Goal: Task Accomplishment & Management: Manage account settings

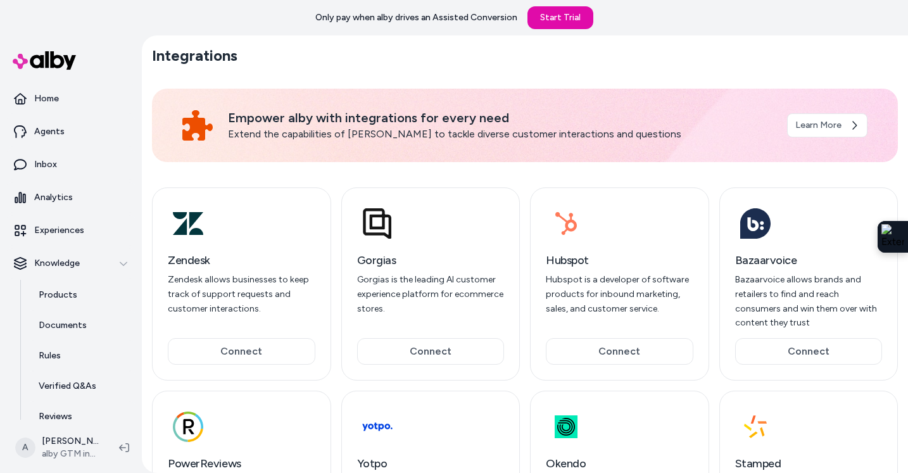
scroll to position [99, 0]
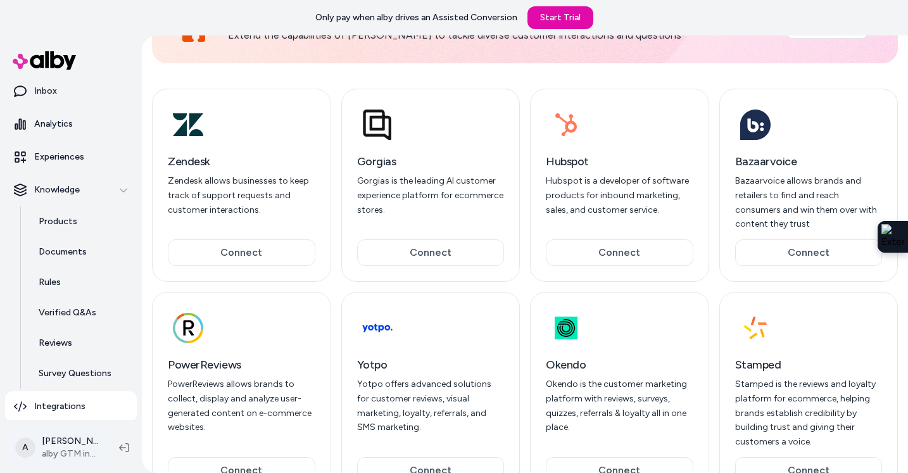
click at [80, 449] on html "Only pay when alby drives an Assisted Conversion Start Trial Home Agents Inbox …" at bounding box center [454, 236] width 908 height 473
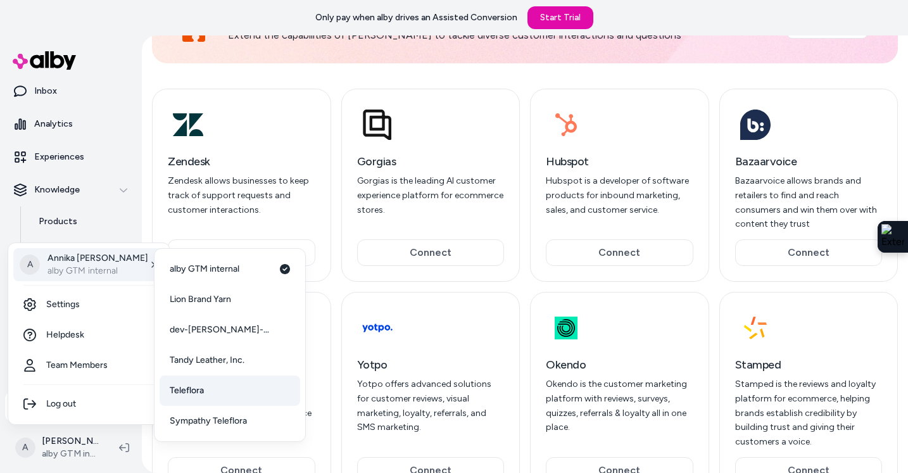
click at [201, 394] on span "Teleflora" at bounding box center [187, 390] width 34 height 13
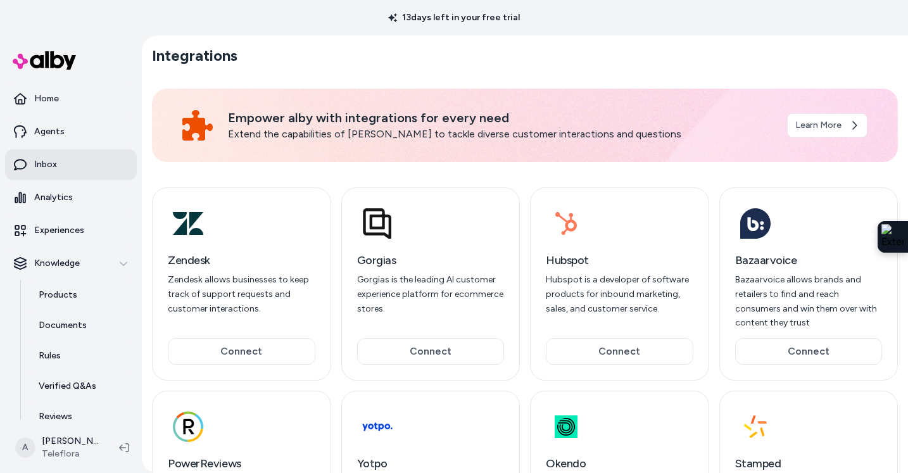
click at [51, 164] on p "Inbox" at bounding box center [45, 164] width 23 height 13
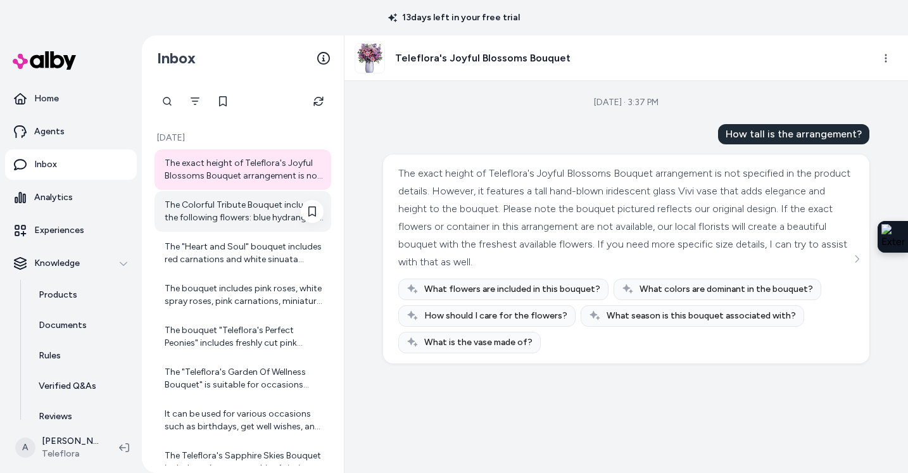
click at [228, 224] on div "The Colorful Tribute Bouquet includes the following flowers: blue hydrangea, re…" at bounding box center [242, 211] width 177 height 41
